Goal: Find specific page/section: Find specific page/section

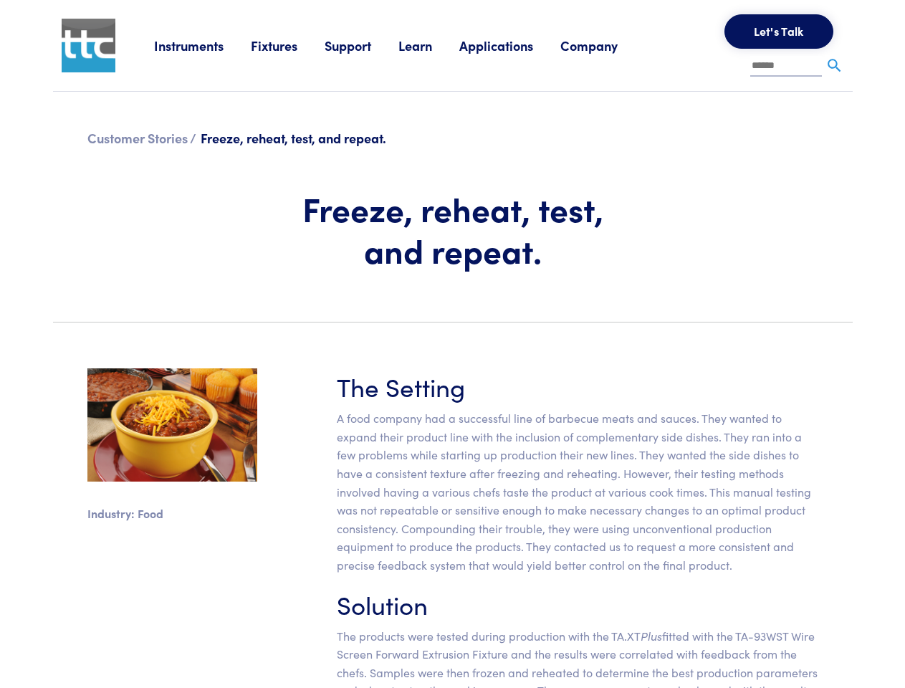
click at [452, 344] on section "Industry: Food The Setting A food company had a successful line of barbecue mea…" at bounding box center [452, 558] width 817 height 449
click at [203, 45] on link "Instruments" at bounding box center [202, 46] width 97 height 18
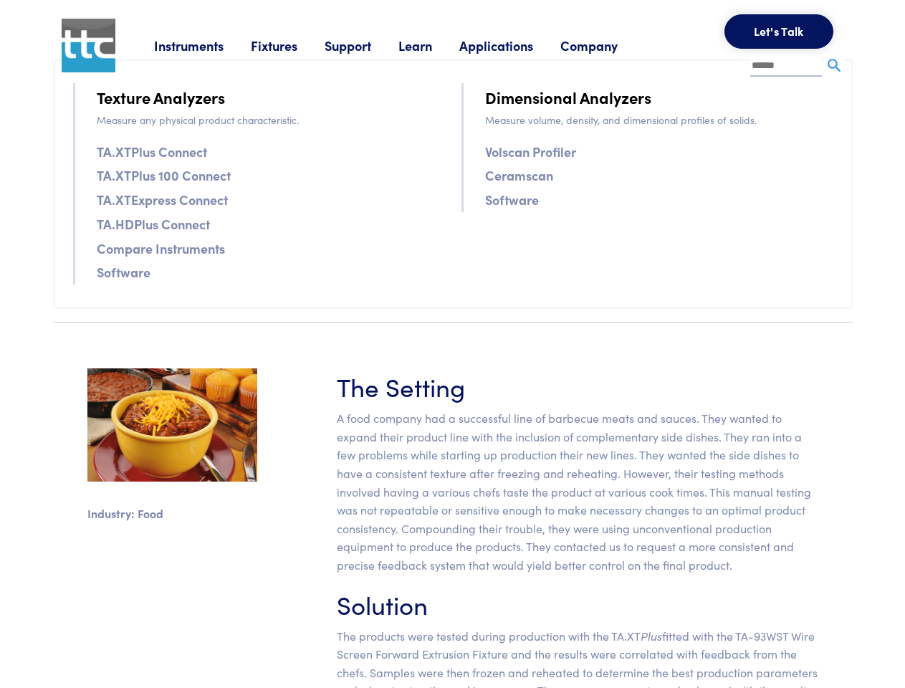
click at [290, 45] on link "Fixtures" at bounding box center [288, 46] width 74 height 18
click at [364, 45] on link "Support" at bounding box center [362, 46] width 74 height 18
click at [433, 45] on link "Learn" at bounding box center [429, 46] width 61 height 18
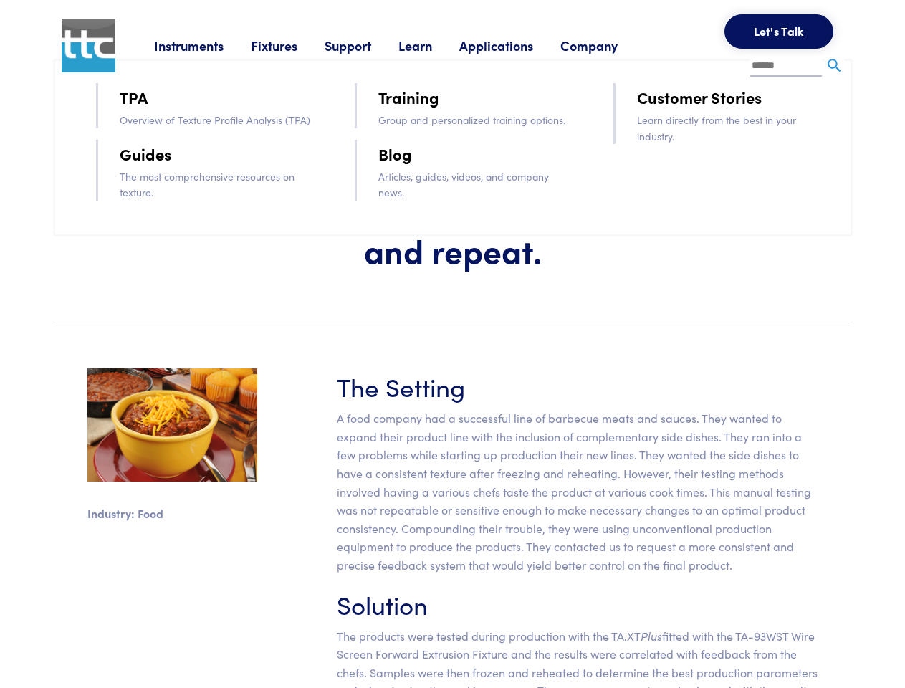
click at [515, 45] on link "Applications" at bounding box center [510, 46] width 101 height 18
click at [608, 45] on link "Company" at bounding box center [603, 46] width 85 height 18
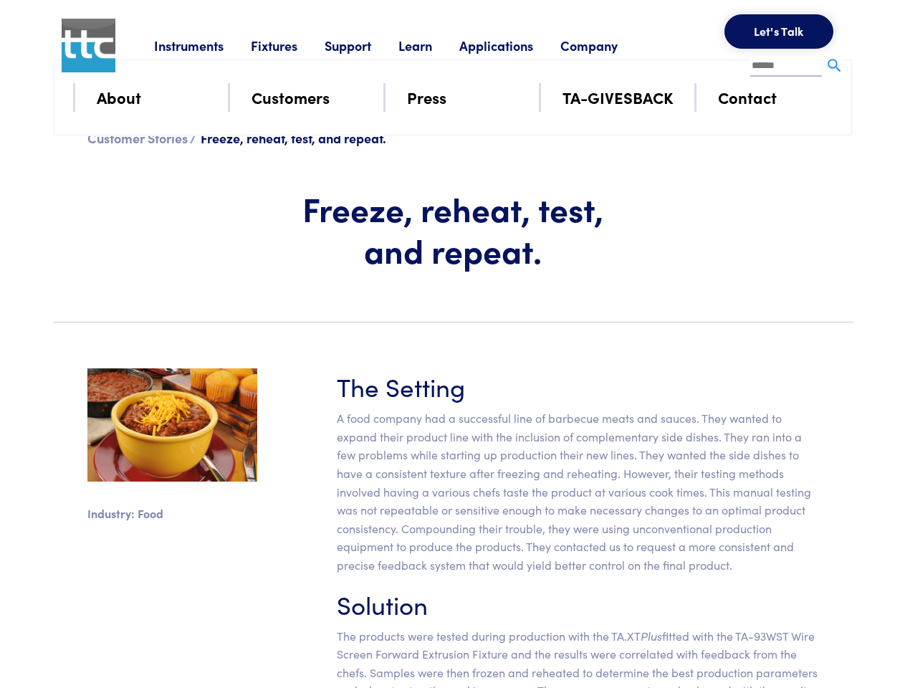
click at [779, 32] on button "Let's Talk" at bounding box center [779, 31] width 109 height 34
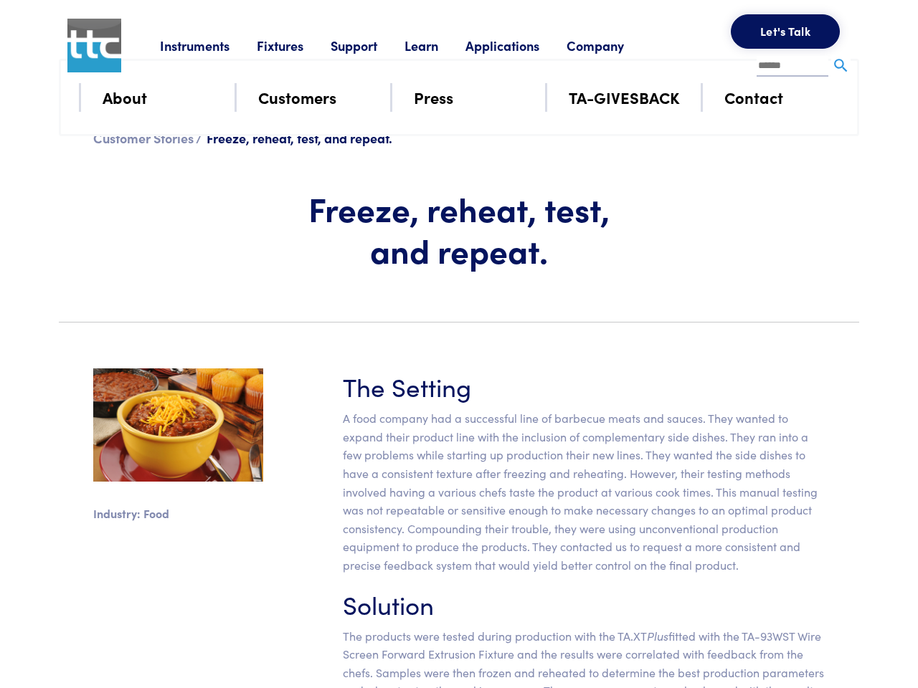
click at [0, 0] on div "**********" at bounding box center [0, 0] width 0 height 0
